Goal: Communication & Community: Answer question/provide support

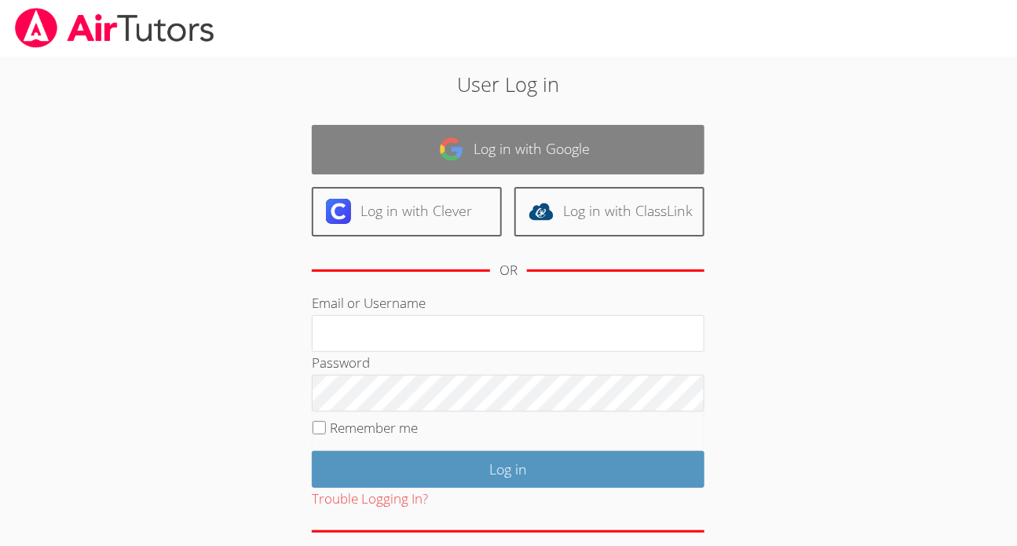
click at [514, 148] on link "Log in with Google" at bounding box center [508, 149] width 393 height 49
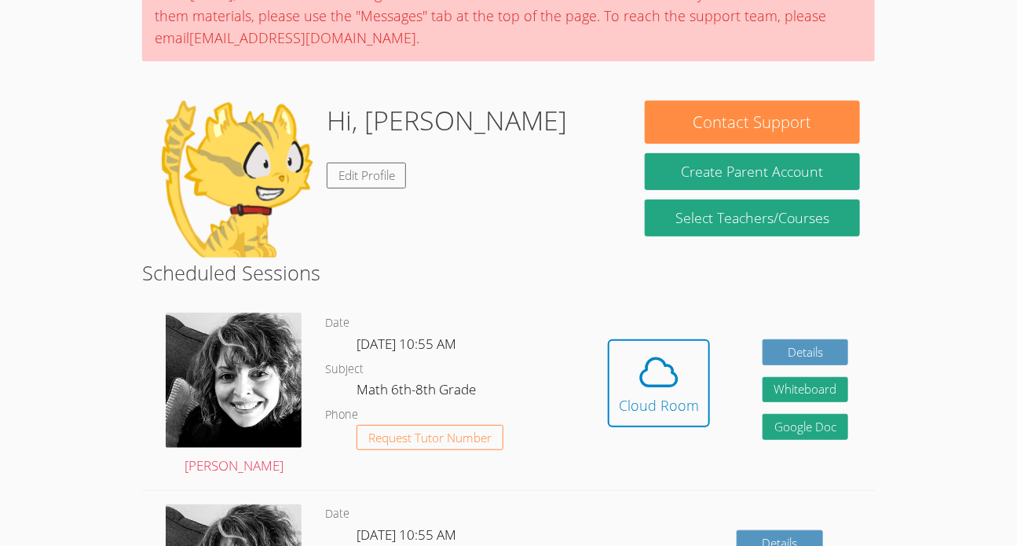
scroll to position [153, 0]
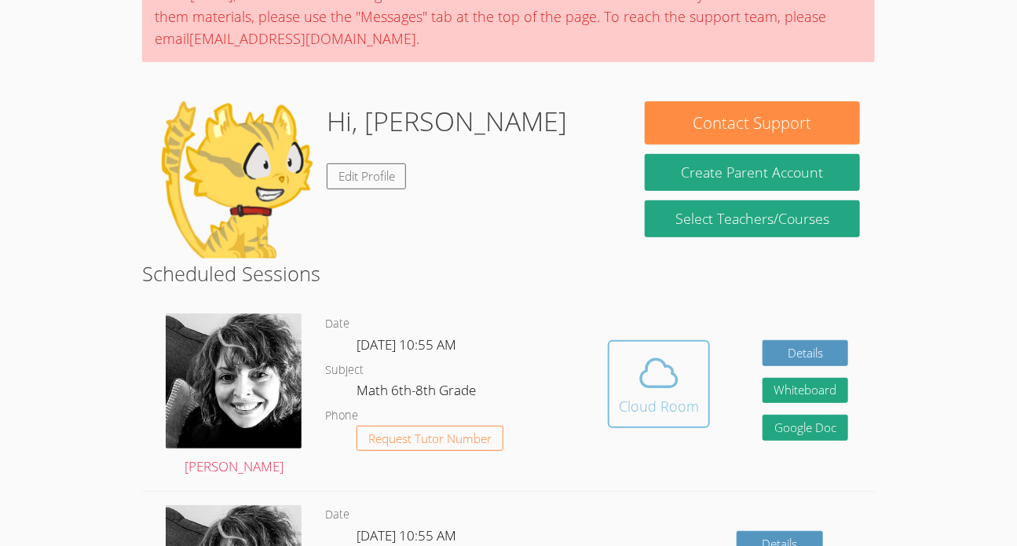
click at [659, 356] on icon at bounding box center [659, 373] width 44 height 44
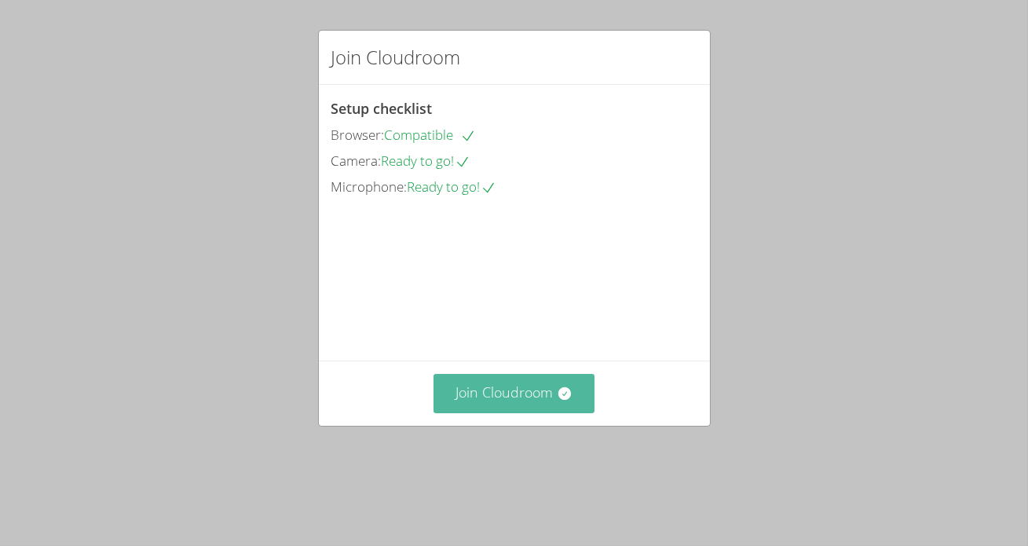
click at [496, 412] on button "Join Cloudroom" at bounding box center [514, 393] width 161 height 38
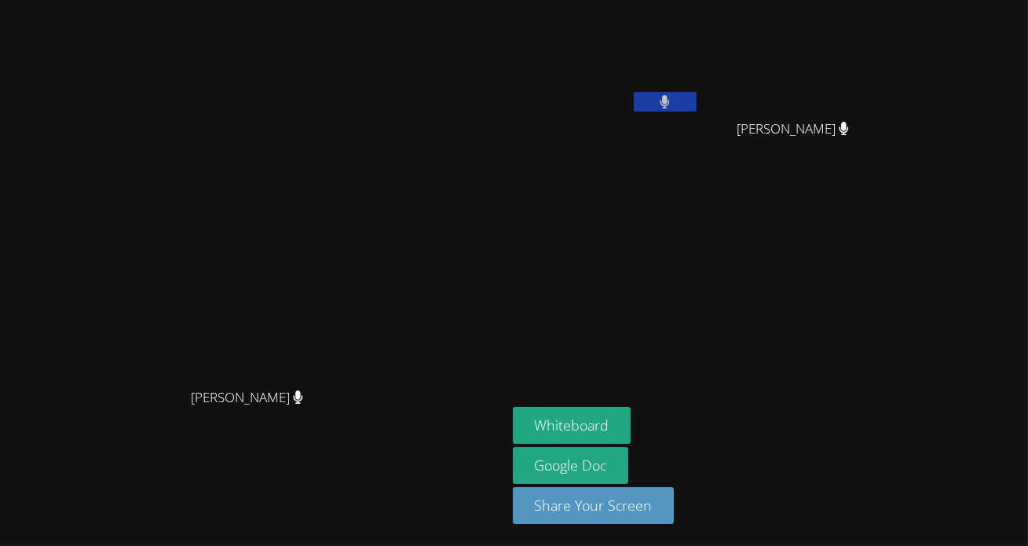
click at [500, 420] on div "[PERSON_NAME]" at bounding box center [253, 411] width 494 height 63
click at [697, 99] on button at bounding box center [665, 102] width 63 height 20
click at [697, 97] on button at bounding box center [665, 102] width 63 height 20
click at [697, 108] on button at bounding box center [665, 102] width 63 height 20
click at [632, 423] on button "Whiteboard" at bounding box center [572, 425] width 119 height 37
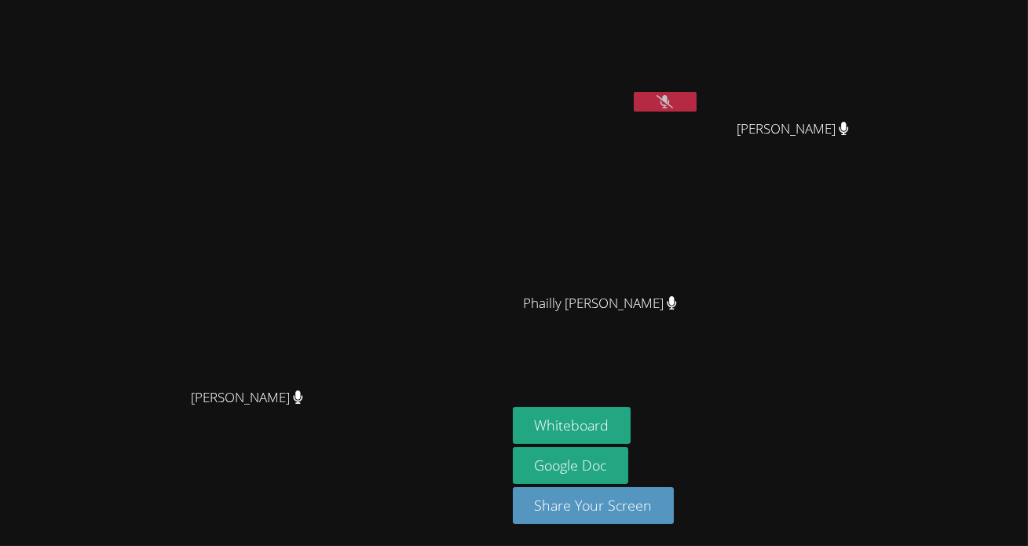
click at [700, 59] on video at bounding box center [606, 58] width 187 height 105
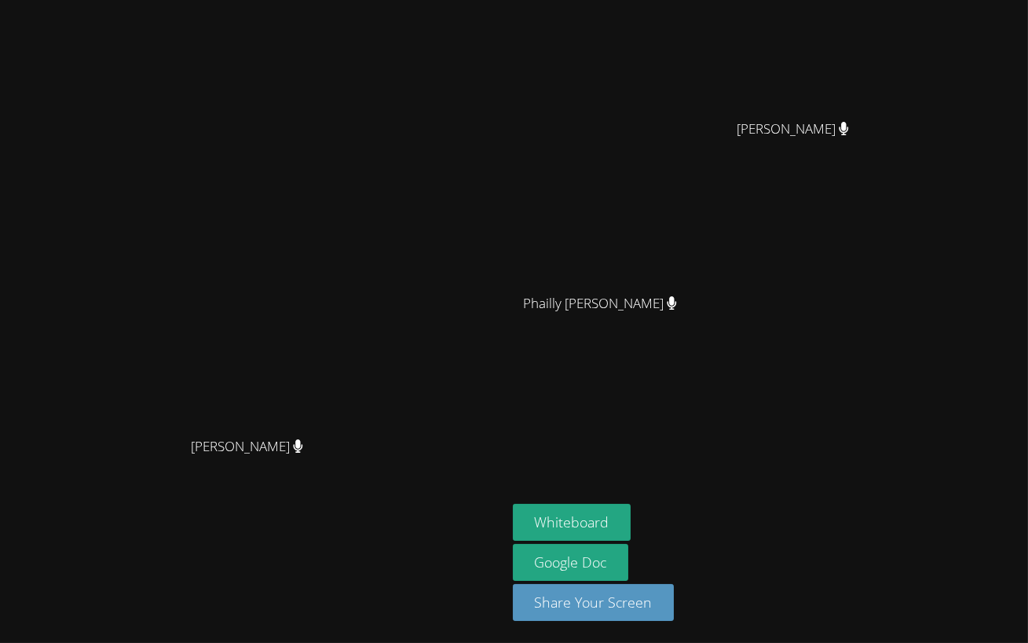
click at [554, 336] on video at bounding box center [514, 321] width 1028 height 643
click at [594, 367] on video at bounding box center [514, 321] width 1028 height 643
click at [572, 374] on video at bounding box center [514, 321] width 1028 height 643
click at [591, 366] on video at bounding box center [514, 321] width 1028 height 643
click at [680, 280] on video at bounding box center [514, 321] width 1028 height 643
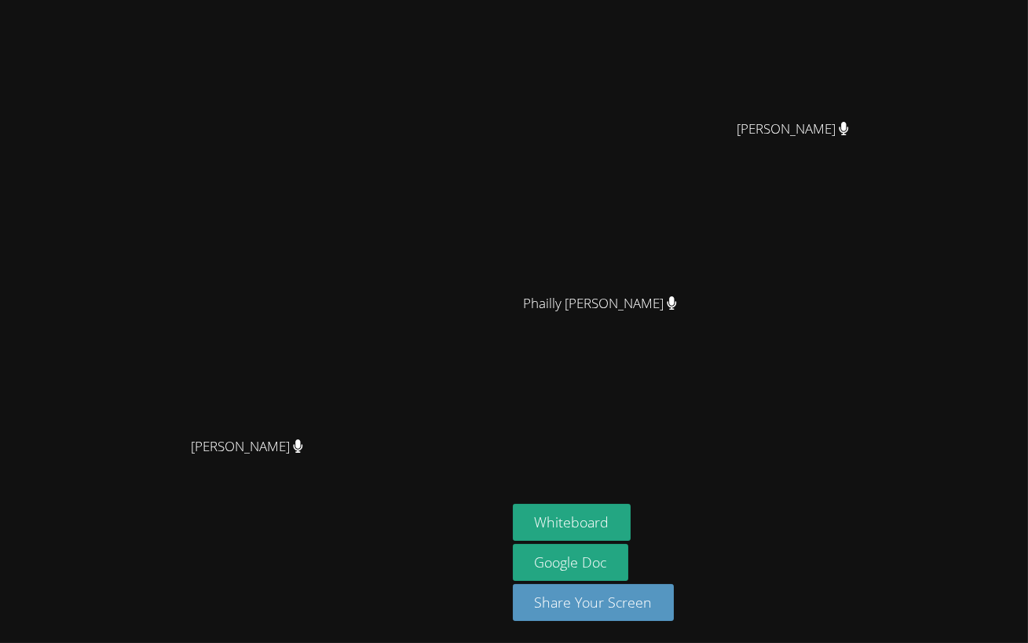
click at [771, 96] on video at bounding box center [514, 321] width 1028 height 643
click at [652, 191] on video at bounding box center [514, 321] width 1028 height 643
click at [740, 68] on video at bounding box center [514, 321] width 1028 height 643
click at [588, 236] on video at bounding box center [514, 321] width 1028 height 643
click at [637, 264] on video at bounding box center [514, 321] width 1028 height 643
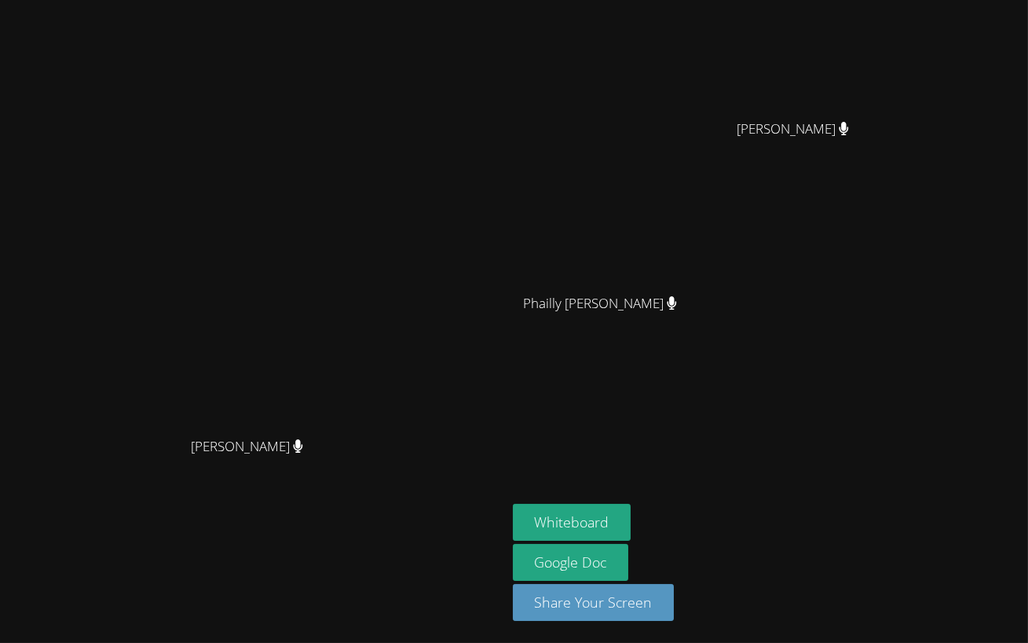
click at [588, 313] on video at bounding box center [514, 321] width 1028 height 643
click at [588, 354] on video at bounding box center [514, 321] width 1028 height 643
click at [653, 368] on video at bounding box center [514, 321] width 1028 height 643
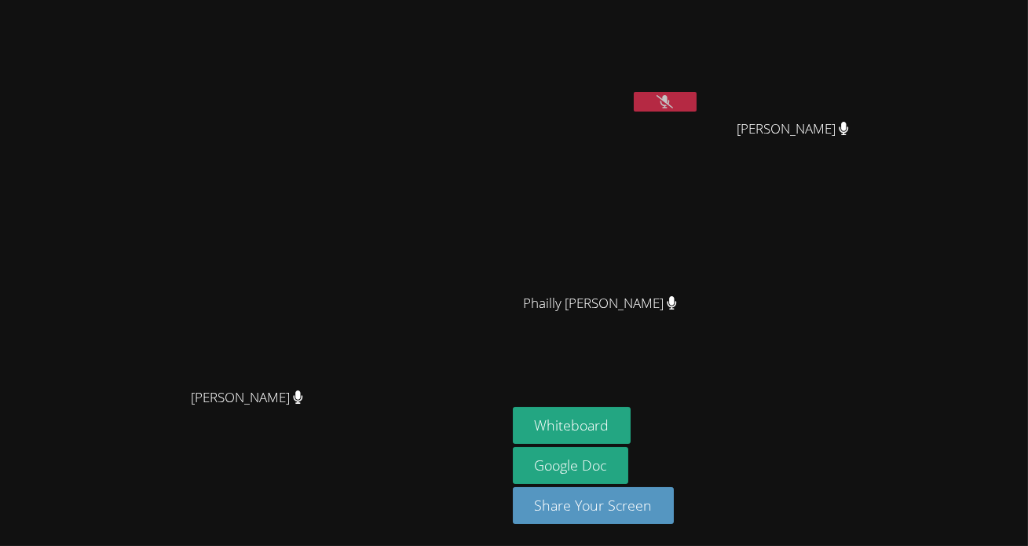
click at [680, 102] on button at bounding box center [665, 102] width 63 height 20
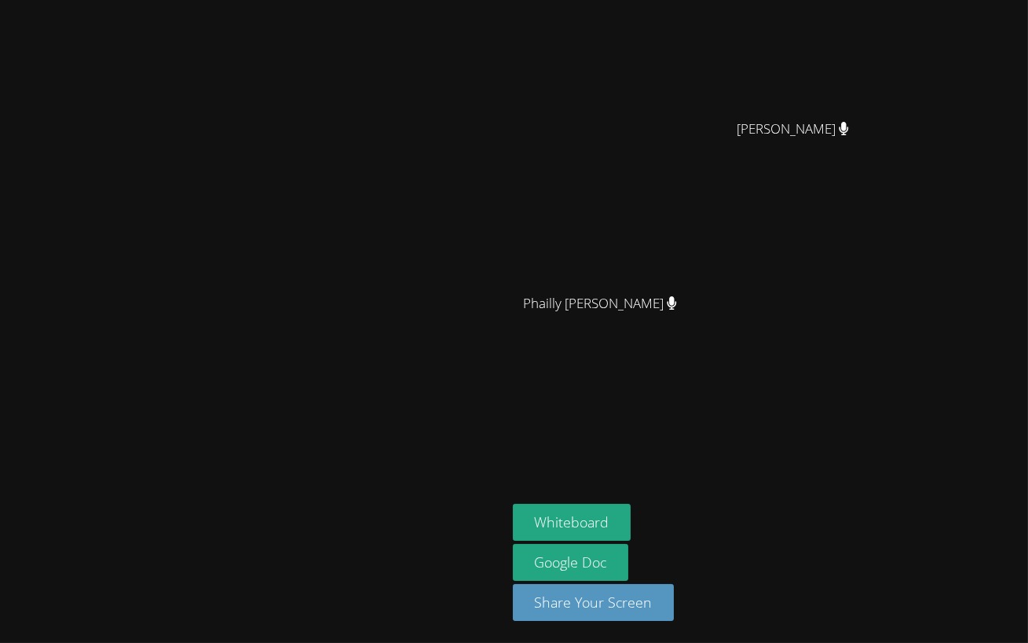
click at [653, 253] on video at bounding box center [514, 321] width 1028 height 643
drag, startPoint x: 653, startPoint y: 253, endPoint x: 497, endPoint y: 304, distance: 163.7
click at [497, 304] on video at bounding box center [514, 321] width 1028 height 643
click at [670, 392] on video at bounding box center [514, 321] width 1028 height 643
click at [848, 523] on video at bounding box center [514, 321] width 1028 height 643
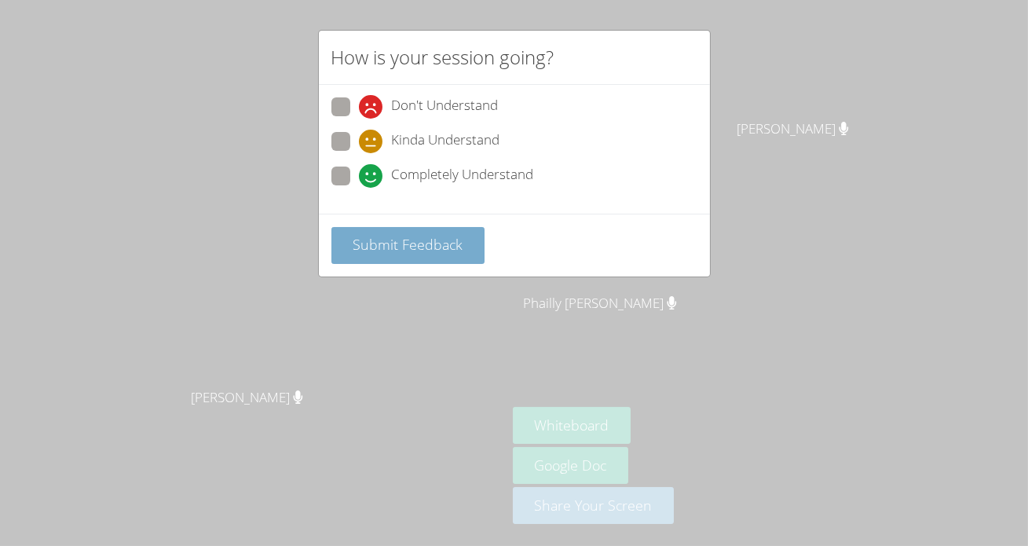
click at [457, 244] on span "Submit Feedback" at bounding box center [408, 244] width 110 height 19
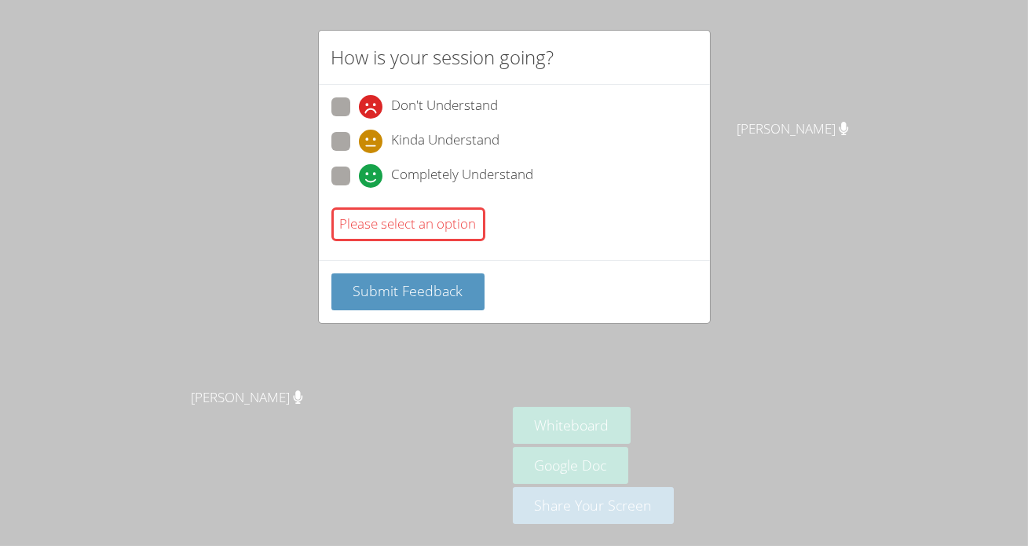
click at [359, 188] on span at bounding box center [359, 188] width 0 height 0
click at [359, 180] on input "Completely Understand" at bounding box center [365, 173] width 13 height 13
radio input "true"
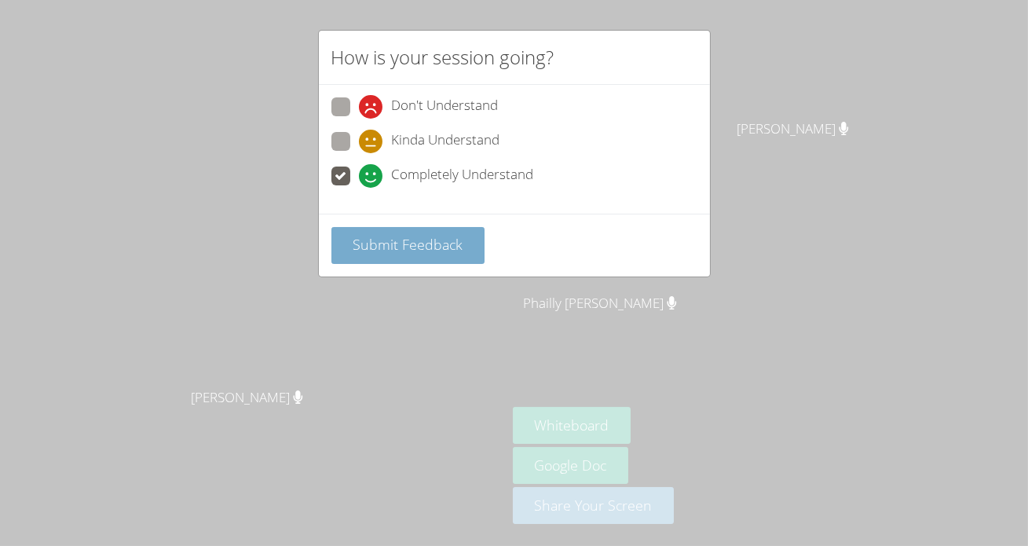
click at [389, 259] on button "Submit Feedback" at bounding box center [409, 245] width 154 height 37
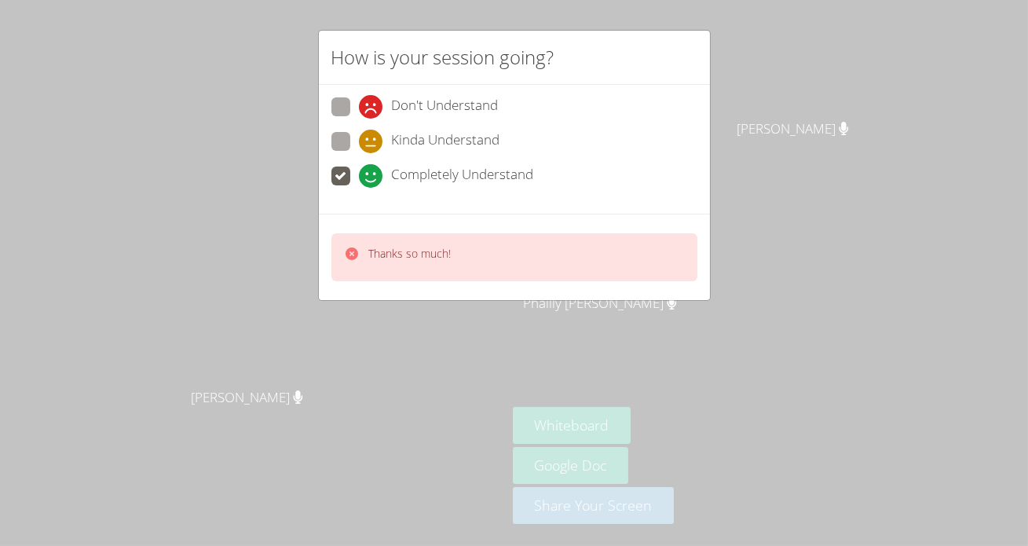
click at [403, 251] on p "Thanks so much!" at bounding box center [410, 254] width 82 height 16
click at [403, 268] on div "Thanks so much!" at bounding box center [515, 257] width 366 height 48
click at [375, 260] on div "Thanks so much!" at bounding box center [410, 257] width 82 height 23
click at [370, 265] on div "Thanks so much!" at bounding box center [410, 257] width 82 height 23
click at [345, 266] on div "Thanks so much!" at bounding box center [515, 257] width 366 height 48
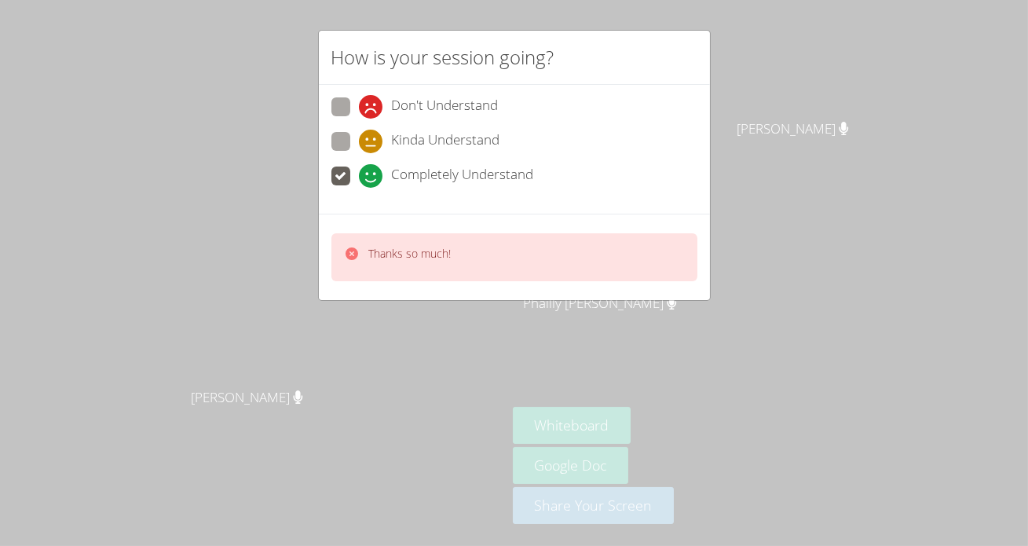
click at [354, 256] on icon at bounding box center [352, 253] width 13 height 13
click at [361, 246] on div "Thanks so much!" at bounding box center [398, 257] width 108 height 23
click at [353, 254] on icon at bounding box center [352, 253] width 13 height 13
click at [358, 256] on icon at bounding box center [352, 254] width 16 height 16
click at [355, 264] on div at bounding box center [352, 257] width 16 height 23
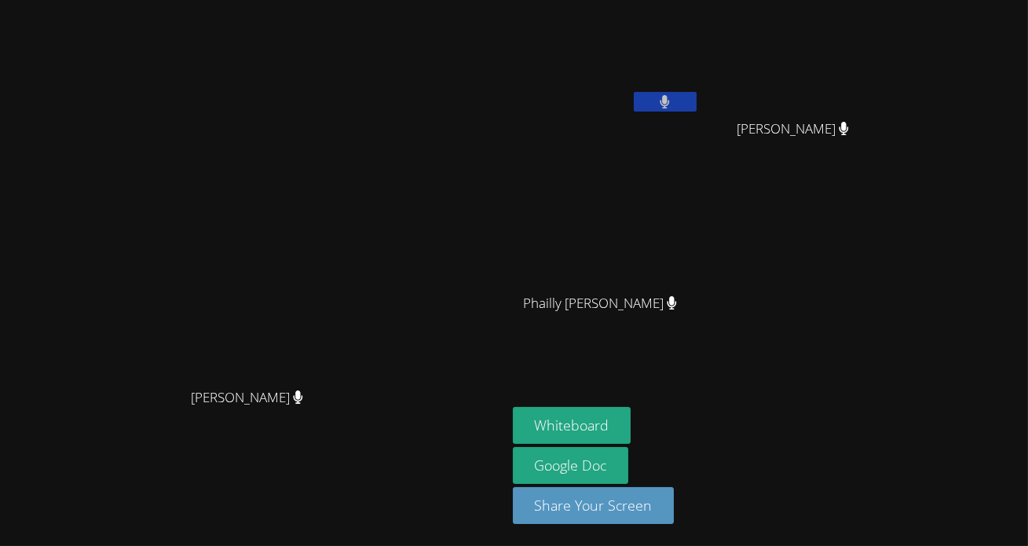
click at [358, 262] on video at bounding box center [253, 242] width 236 height 278
click at [345, 310] on video at bounding box center [253, 242] width 236 height 278
click at [354, 486] on div "Courtney Maher Courtney Maher" at bounding box center [253, 272] width 494 height 533
